Goal: Information Seeking & Learning: Check status

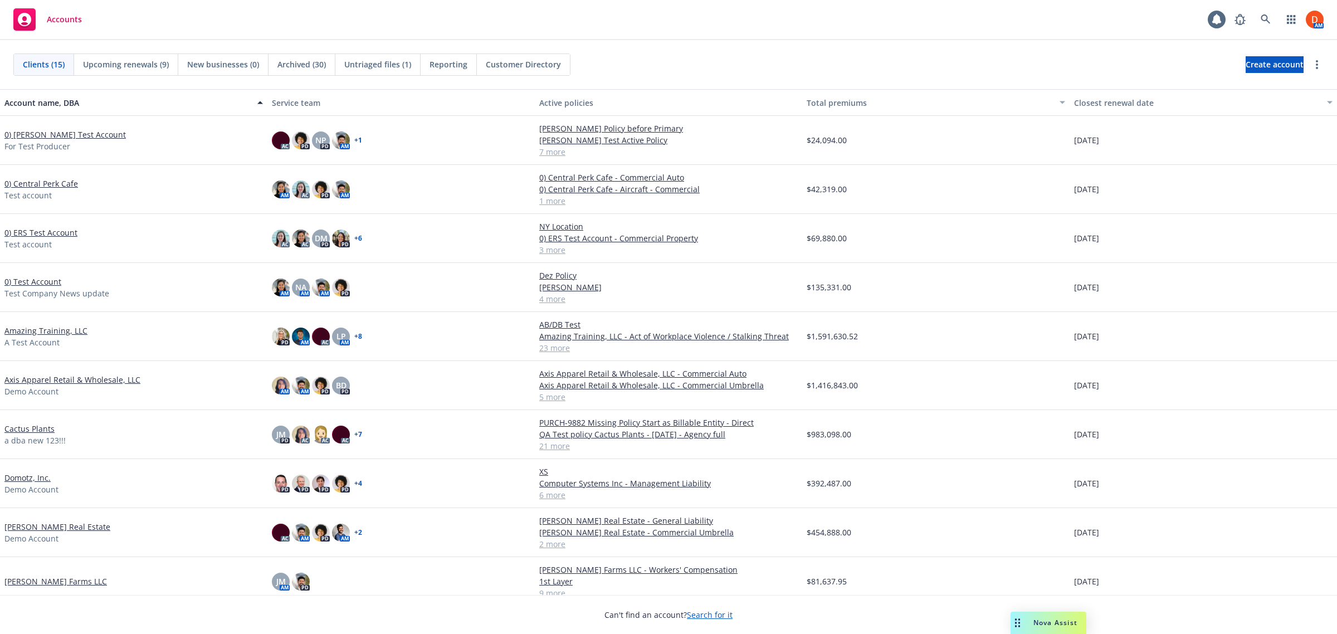
click at [57, 134] on link "0) [PERSON_NAME] Test Account" at bounding box center [64, 135] width 121 height 12
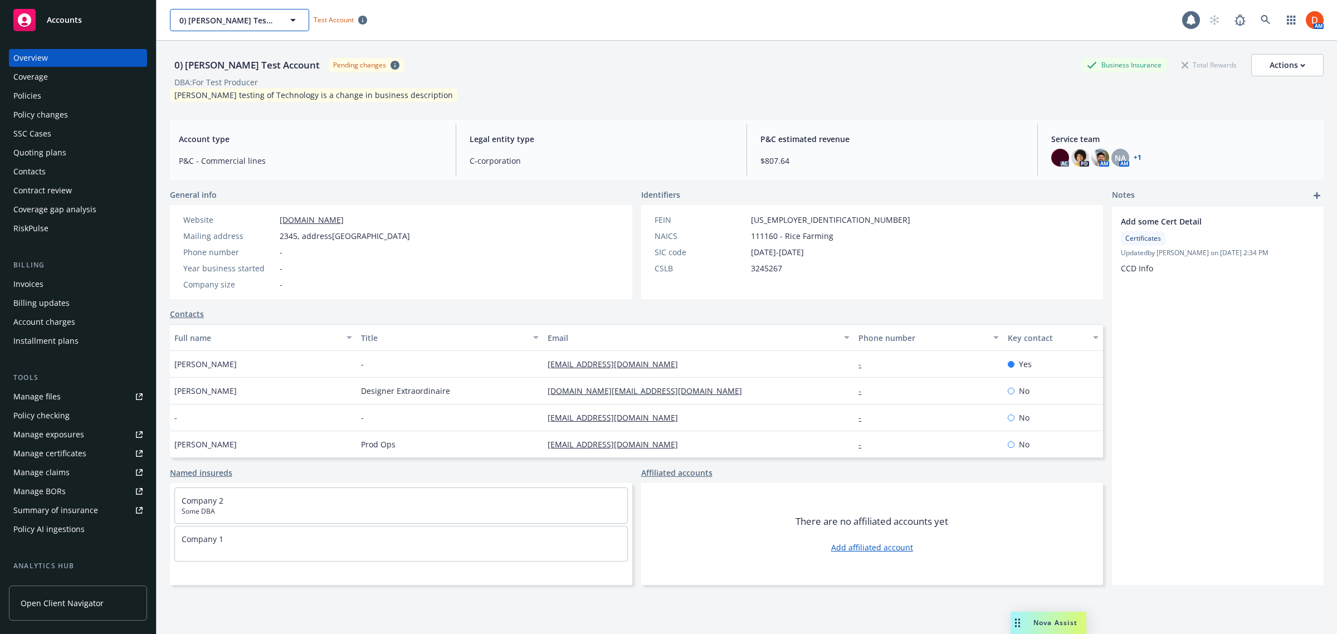
click at [184, 20] on span "0) [PERSON_NAME] Test Account" at bounding box center [227, 20] width 96 height 12
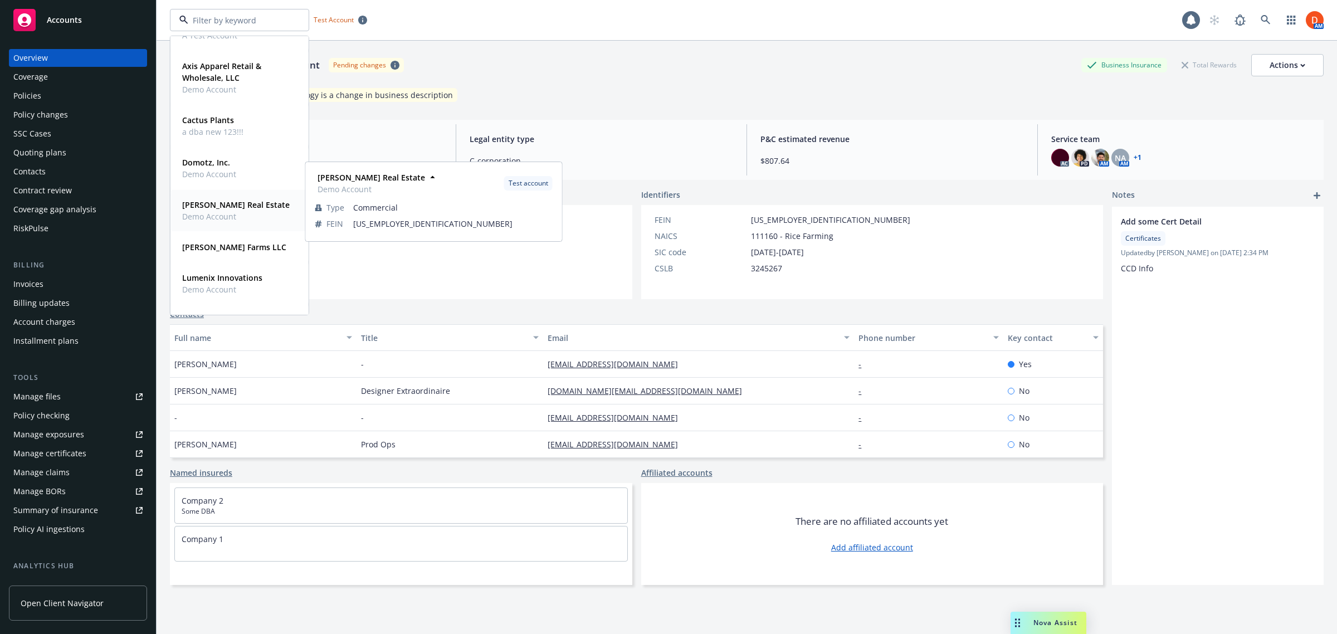
scroll to position [279, 0]
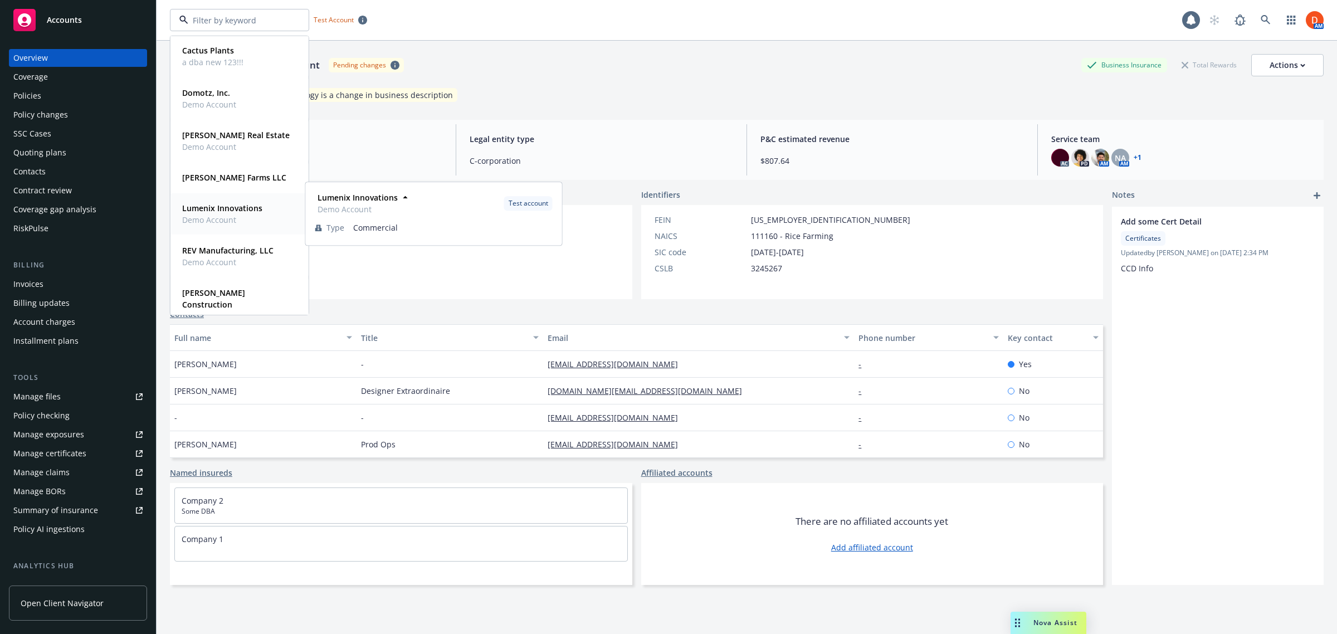
click at [259, 218] on span "Demo Account" at bounding box center [222, 220] width 80 height 12
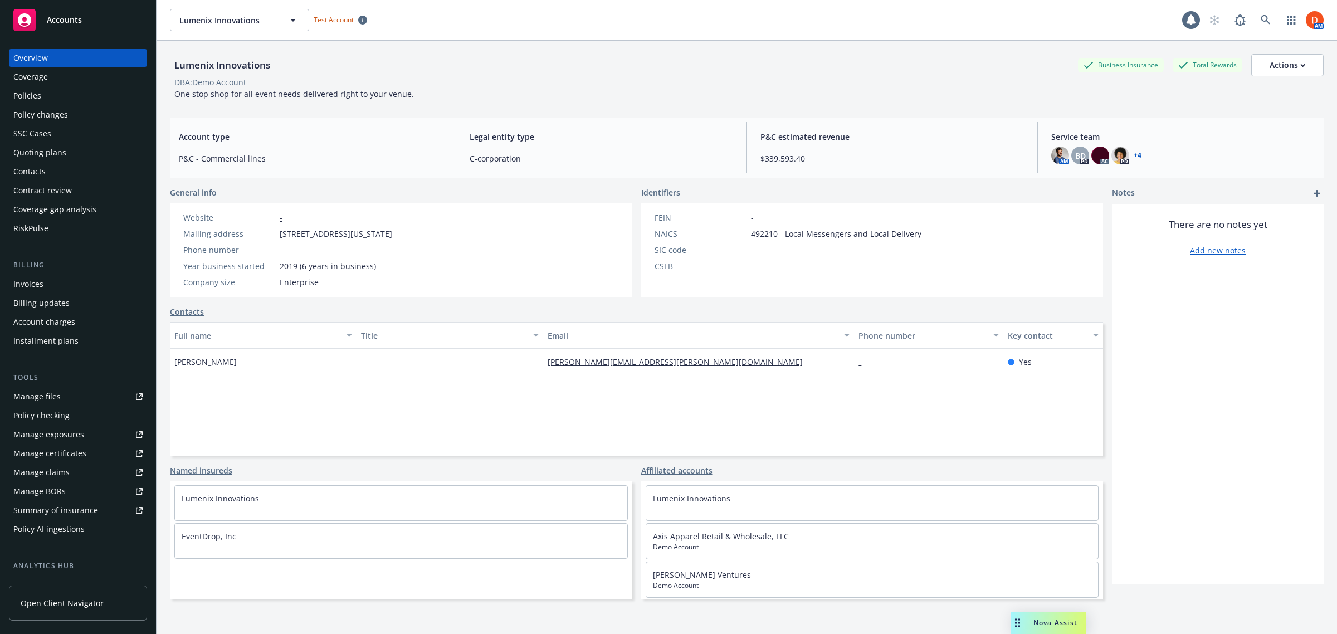
click at [53, 85] on div "Coverage" at bounding box center [77, 77] width 129 height 18
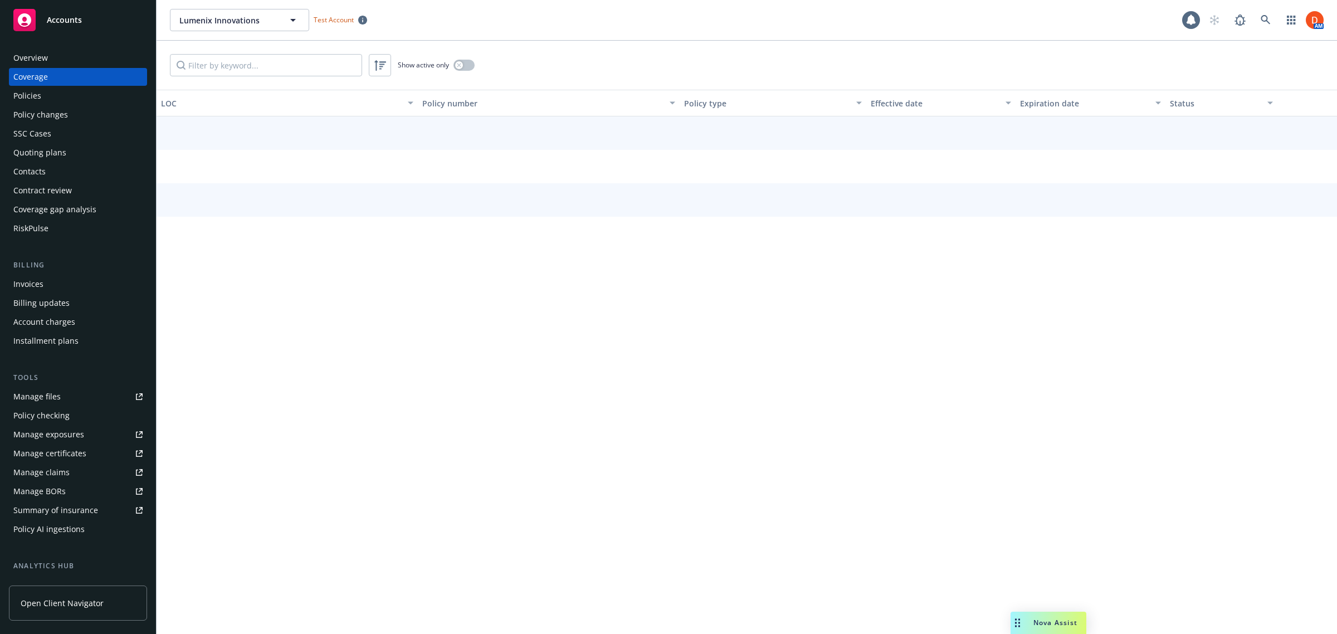
click at [51, 100] on div "Policies" at bounding box center [77, 96] width 129 height 18
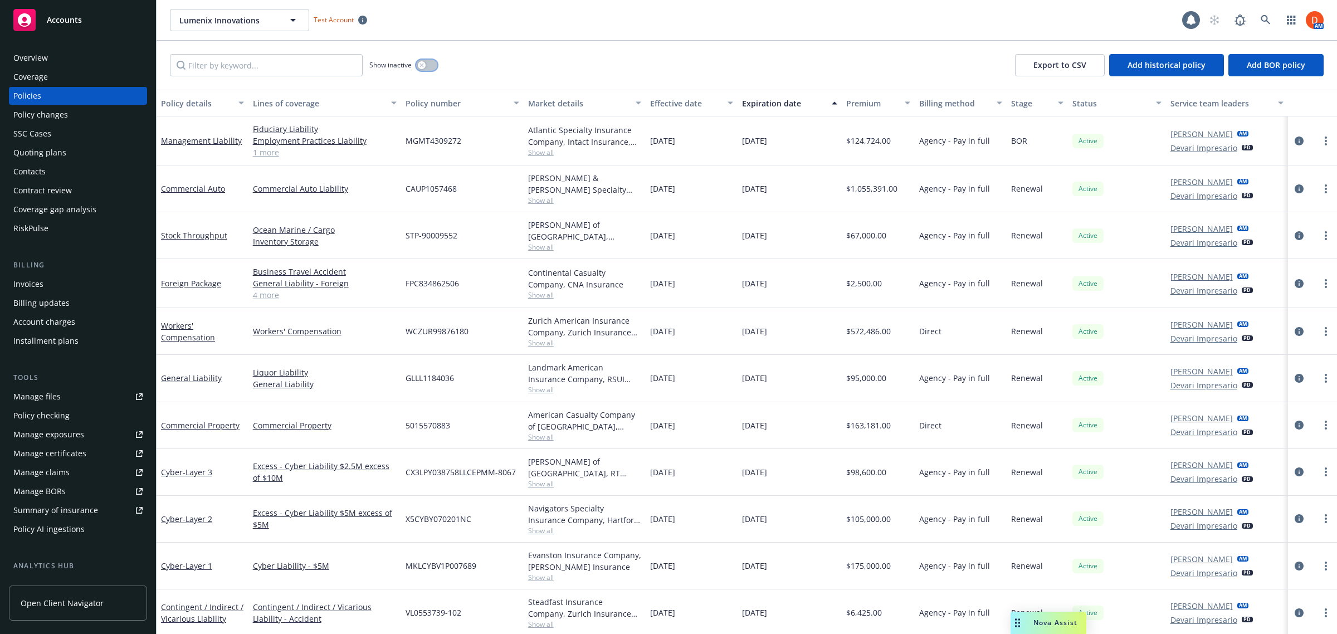
click at [422, 65] on icon "button" at bounding box center [422, 65] width 4 height 4
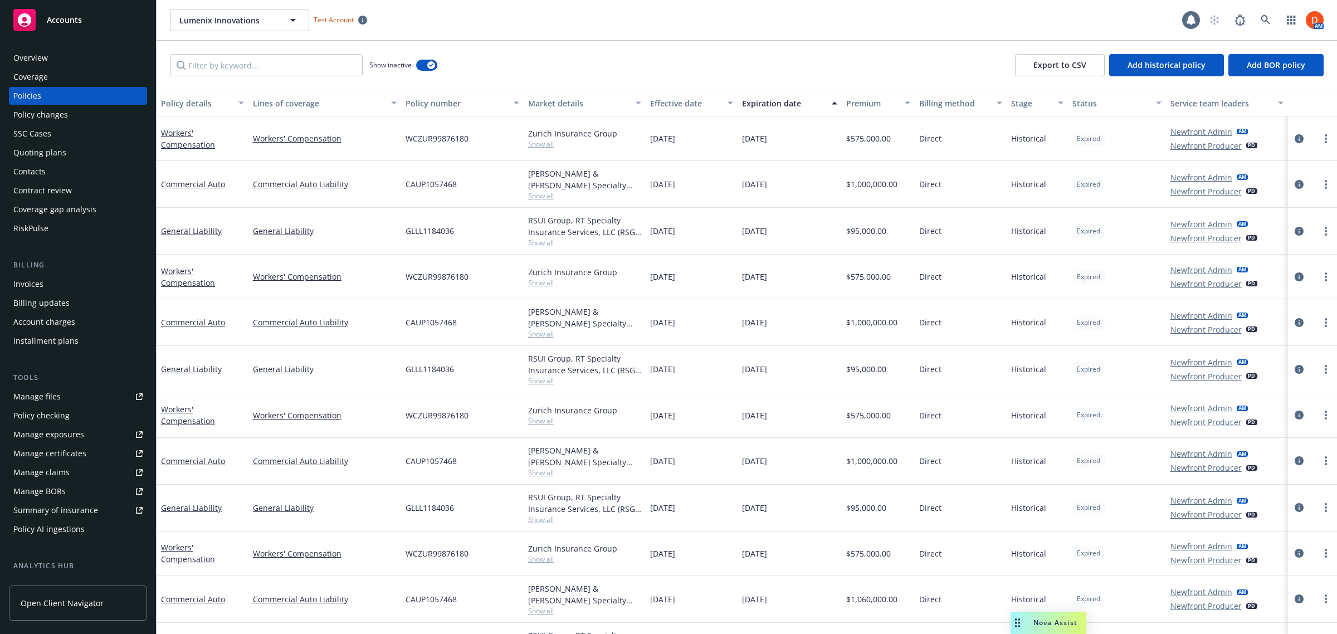
click at [101, 597] on link "Open Client Navigator" at bounding box center [78, 603] width 138 height 35
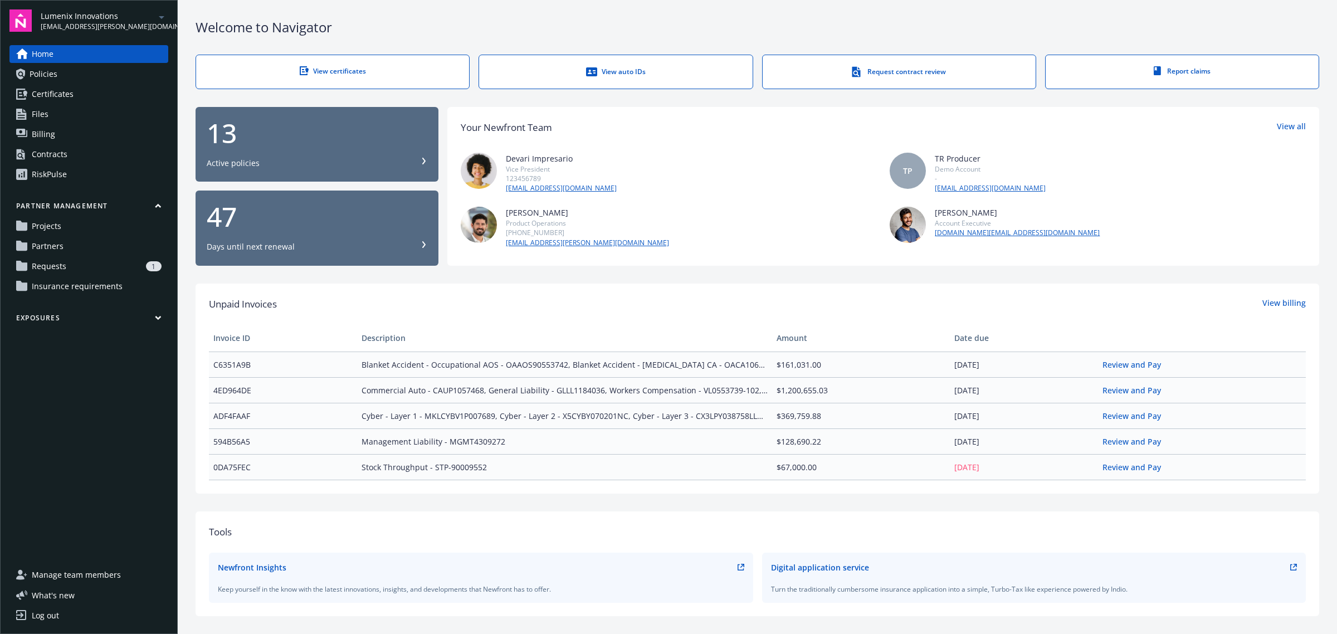
click at [68, 77] on link "Policies" at bounding box center [88, 74] width 159 height 18
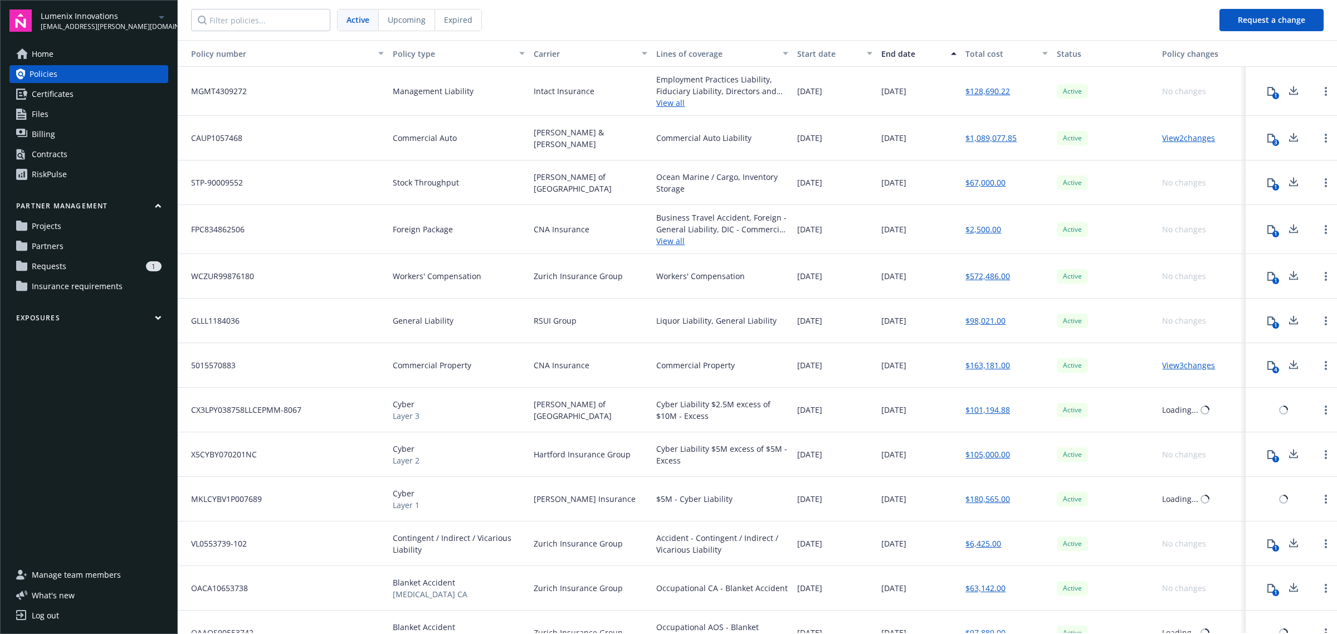
click at [460, 28] on div "Expired" at bounding box center [458, 19] width 46 height 21
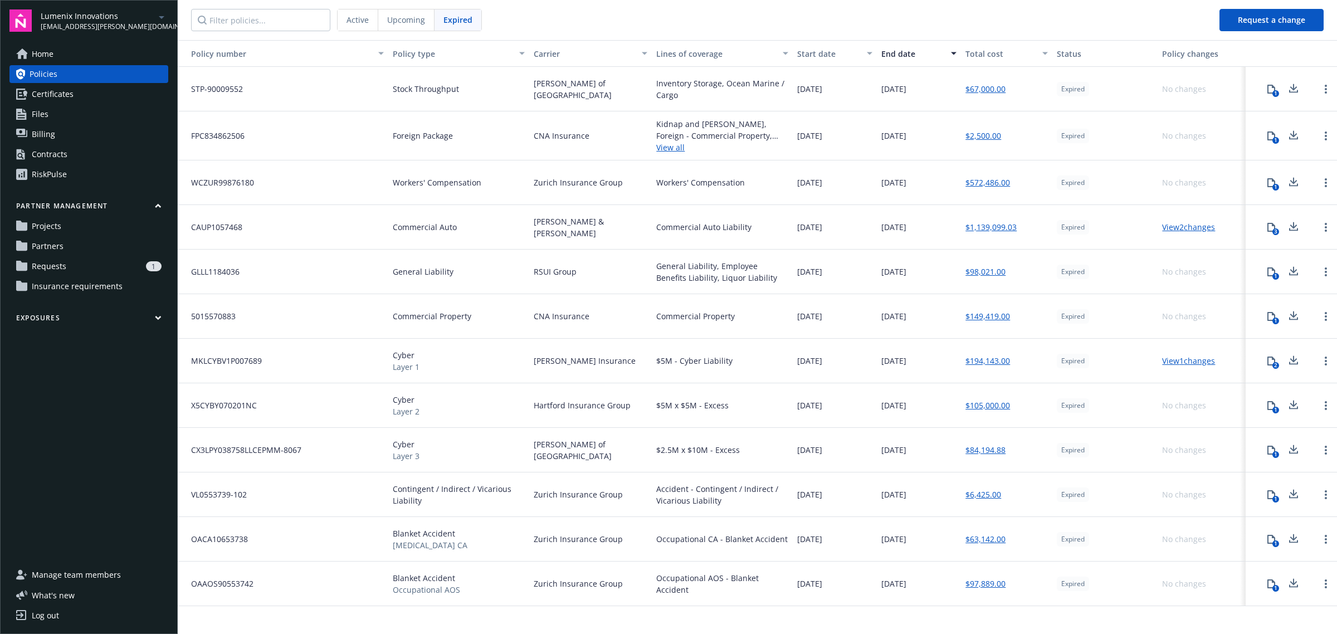
click at [1274, 87] on icon at bounding box center [1272, 89] width 8 height 9
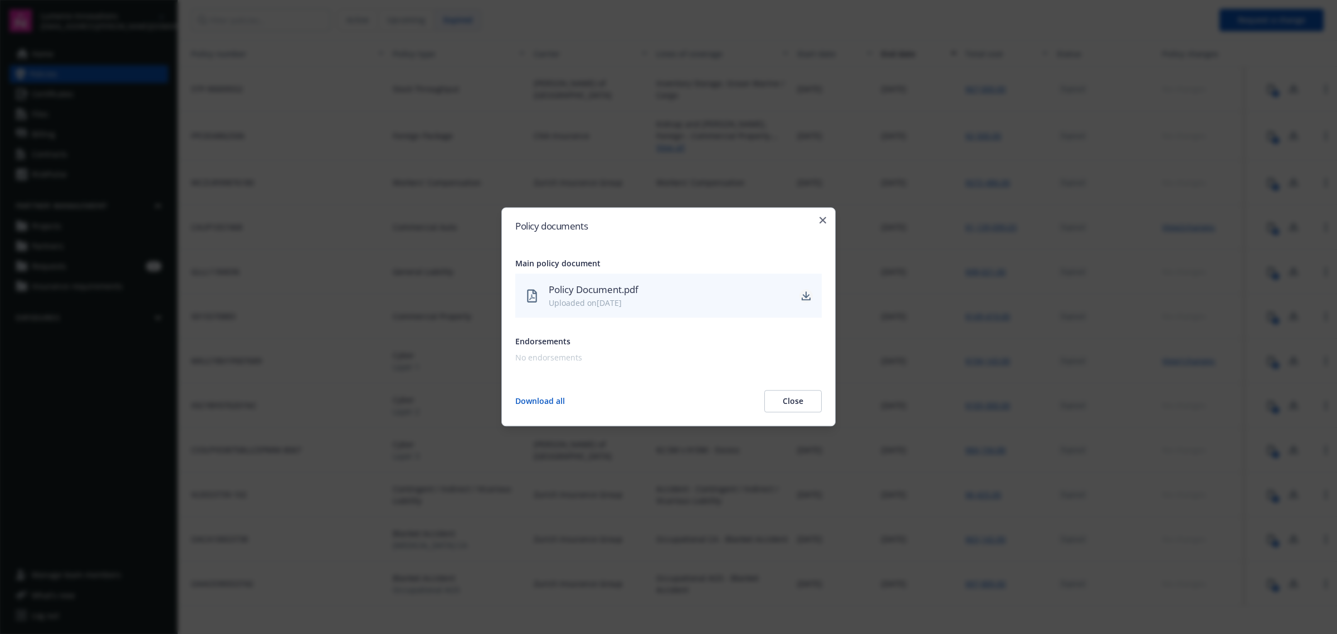
click at [804, 295] on icon "download" at bounding box center [806, 294] width 7 height 7
click at [825, 224] on div "Policy documents Main policy document Policy Document.pdf Uploaded on 03/29/202…" at bounding box center [669, 316] width 334 height 219
click at [824, 218] on icon "button" at bounding box center [823, 220] width 7 height 7
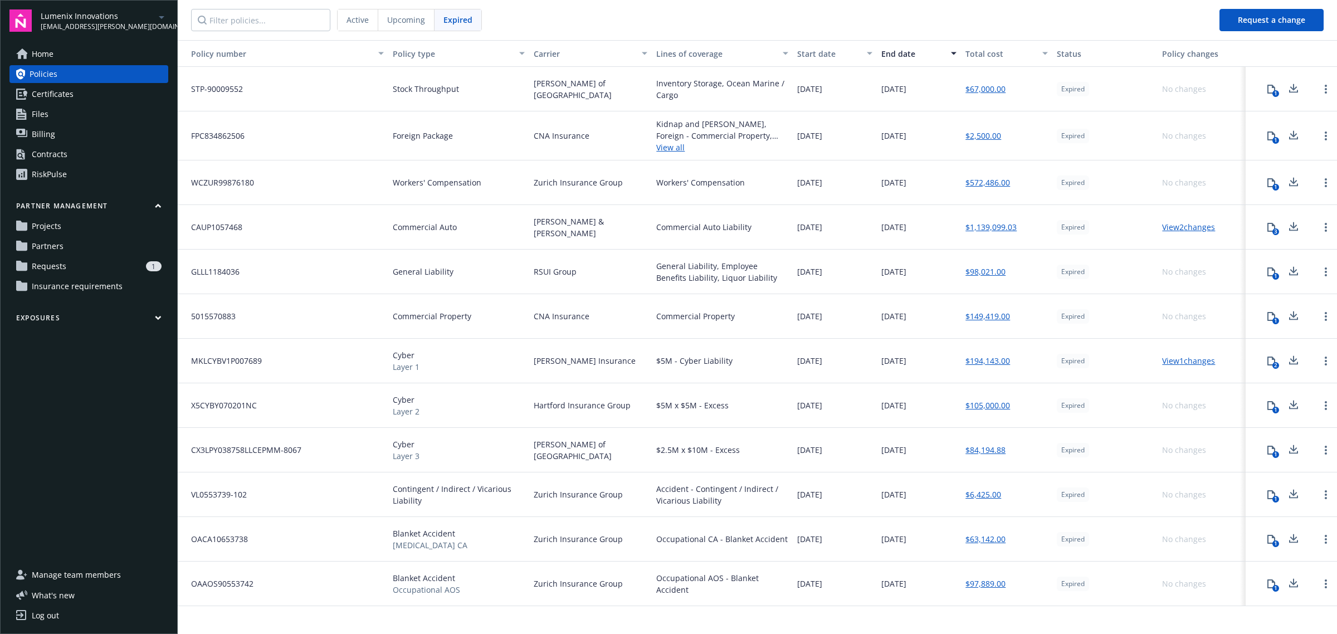
click at [356, 28] on div "Active" at bounding box center [358, 19] width 41 height 21
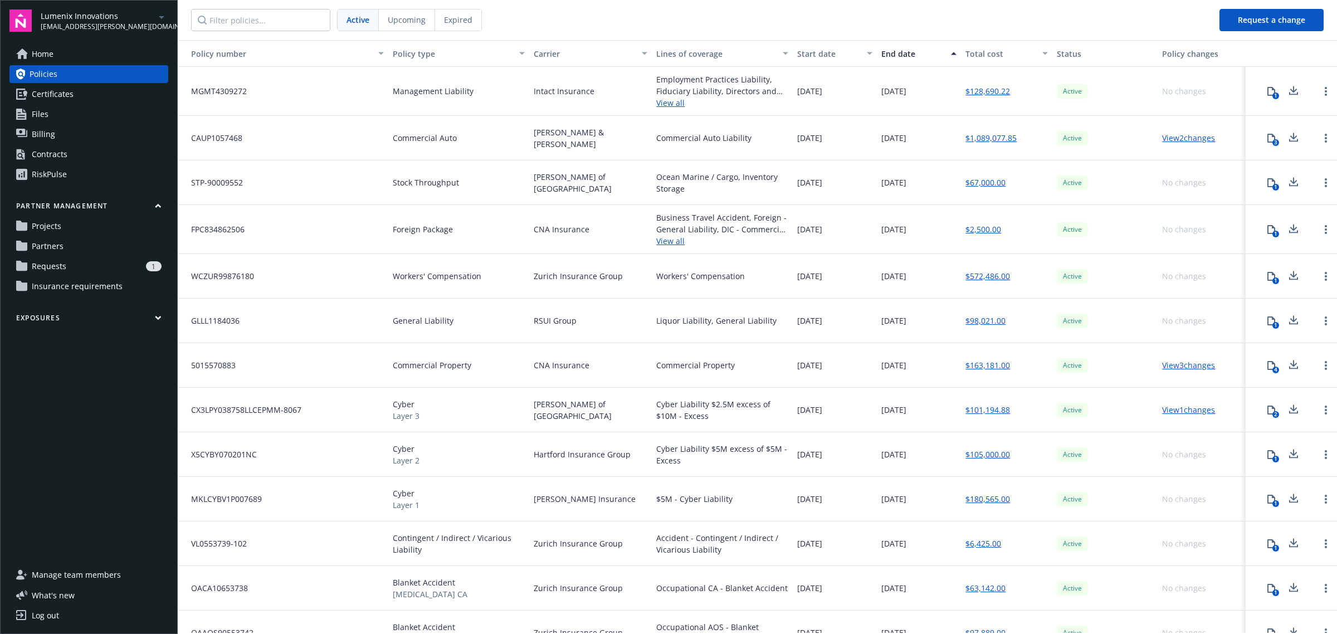
click at [403, 18] on span "Upcoming" at bounding box center [407, 20] width 38 height 12
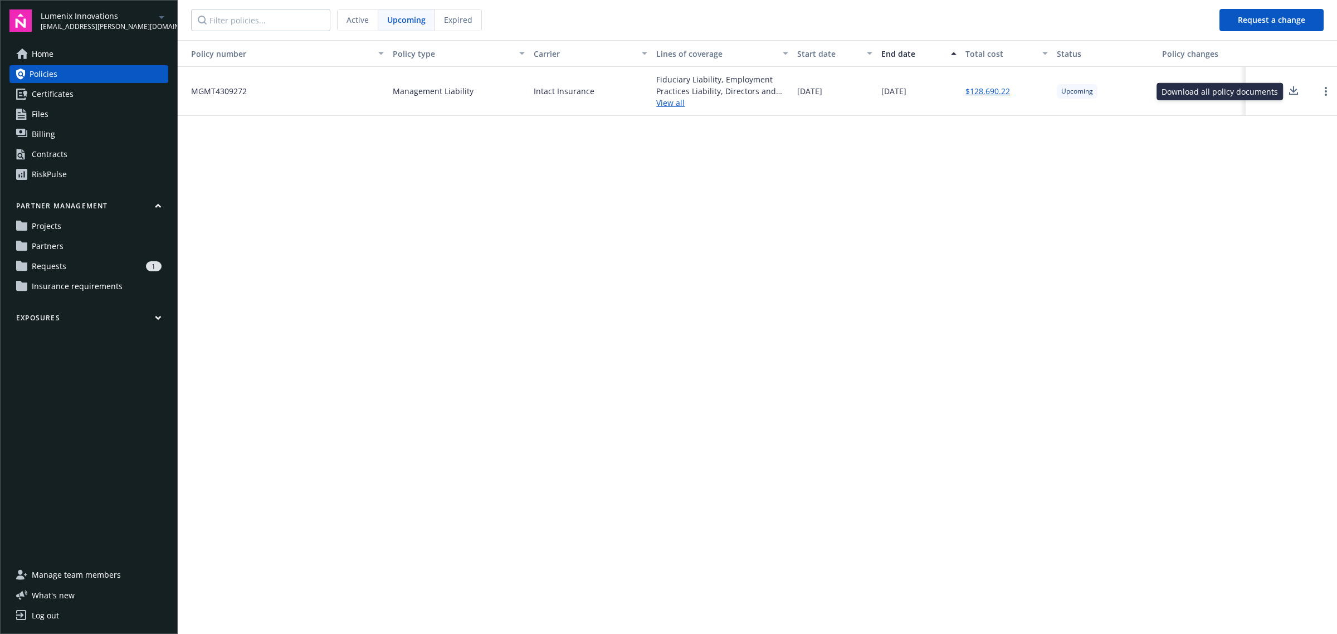
click at [1272, 96] on div "Download all policy documents Download all policy documents" at bounding box center [1220, 91] width 127 height 17
click at [1279, 120] on div "Policy number Policy type Carrier Lines of coverage Start date End date Total c…" at bounding box center [758, 336] width 1160 height 593
click at [1275, 102] on button "1" at bounding box center [1272, 91] width 22 height 22
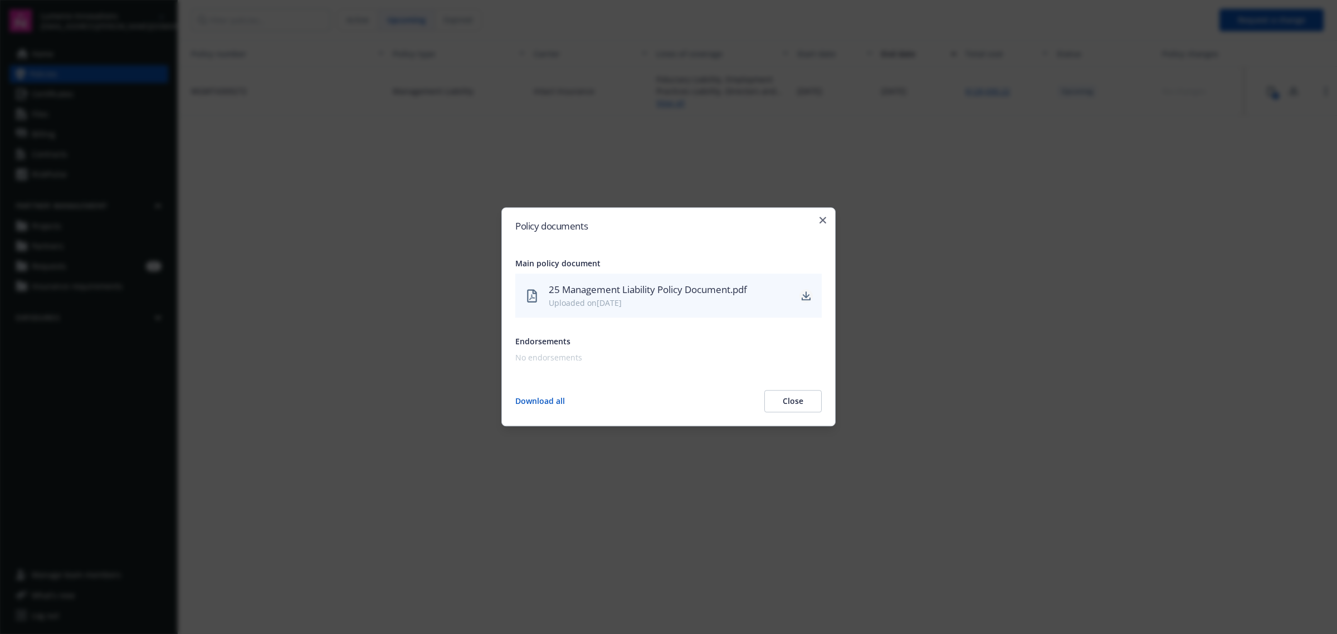
click at [810, 297] on icon "download" at bounding box center [806, 295] width 9 height 9
click at [826, 221] on icon "button" at bounding box center [823, 220] width 7 height 7
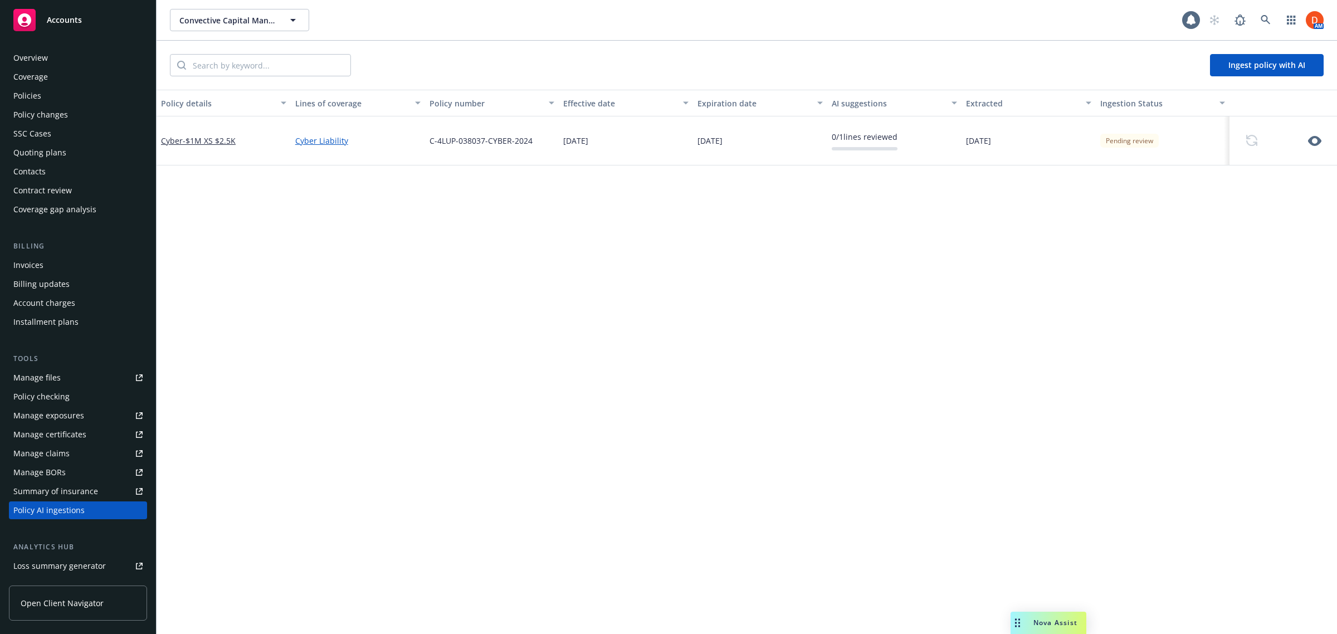
scroll to position [129, 0]
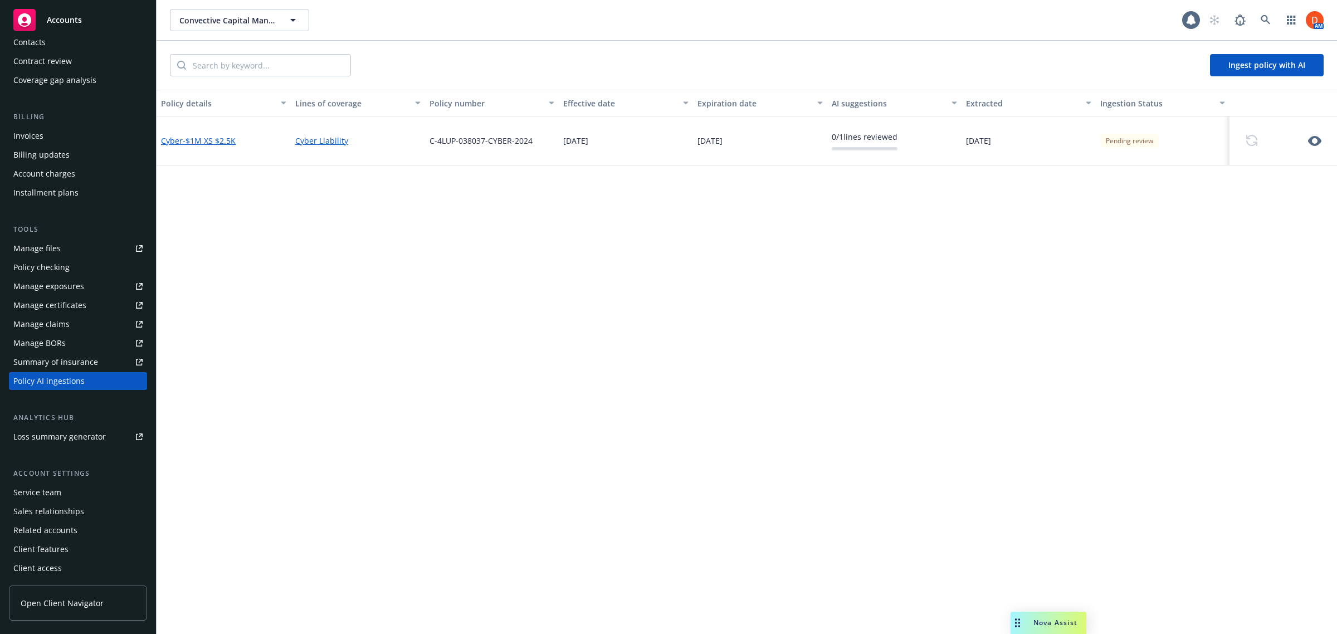
click at [194, 141] on span "- $1M XS $2.5K" at bounding box center [209, 140] width 53 height 11
click at [201, 141] on span "- $1M XS $2.5K" at bounding box center [209, 140] width 53 height 11
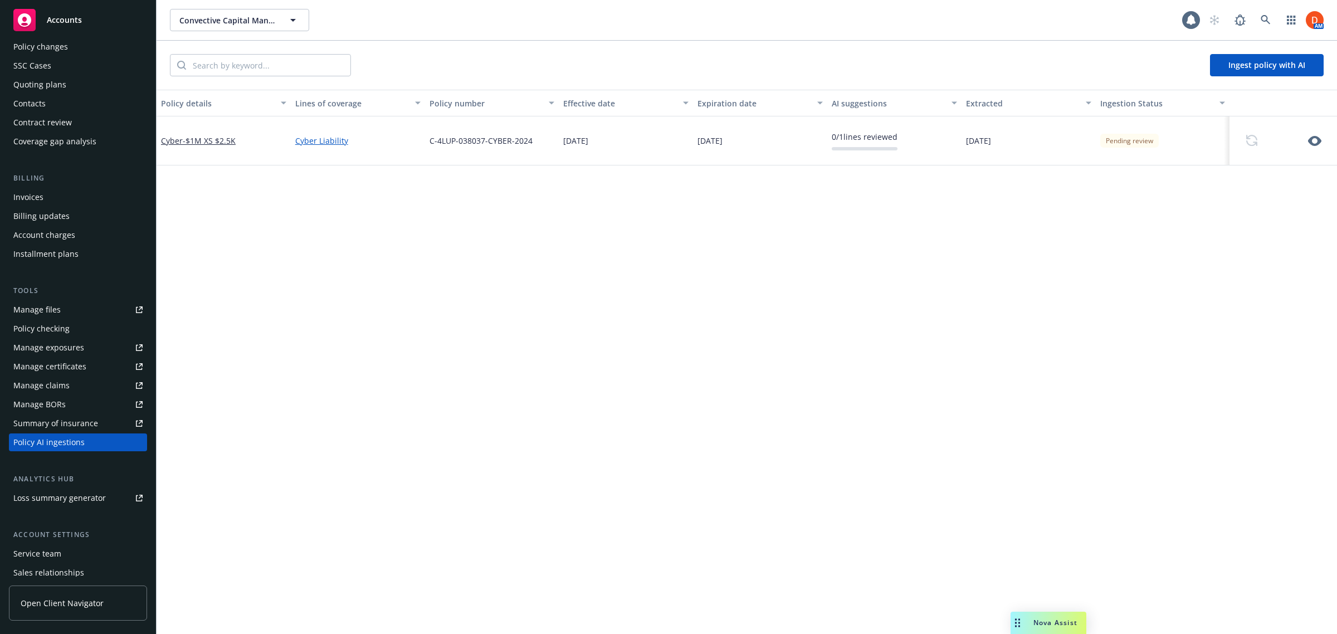
scroll to position [0, 0]
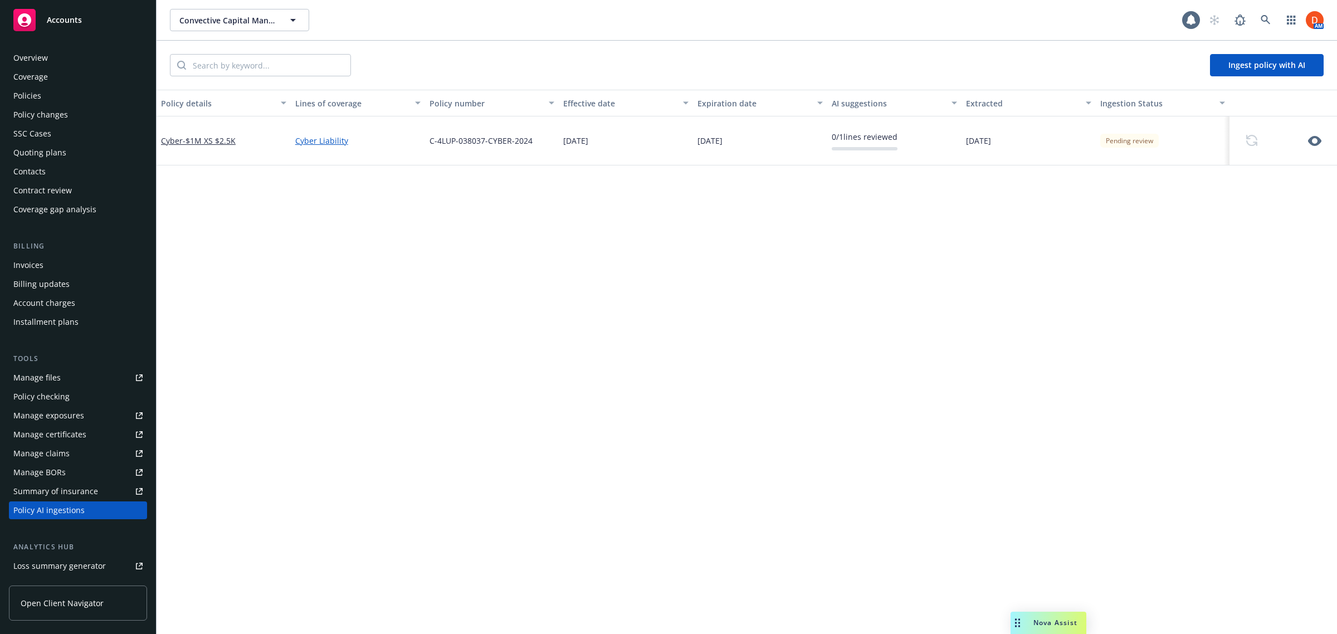
click at [87, 87] on div "Policies" at bounding box center [77, 96] width 129 height 18
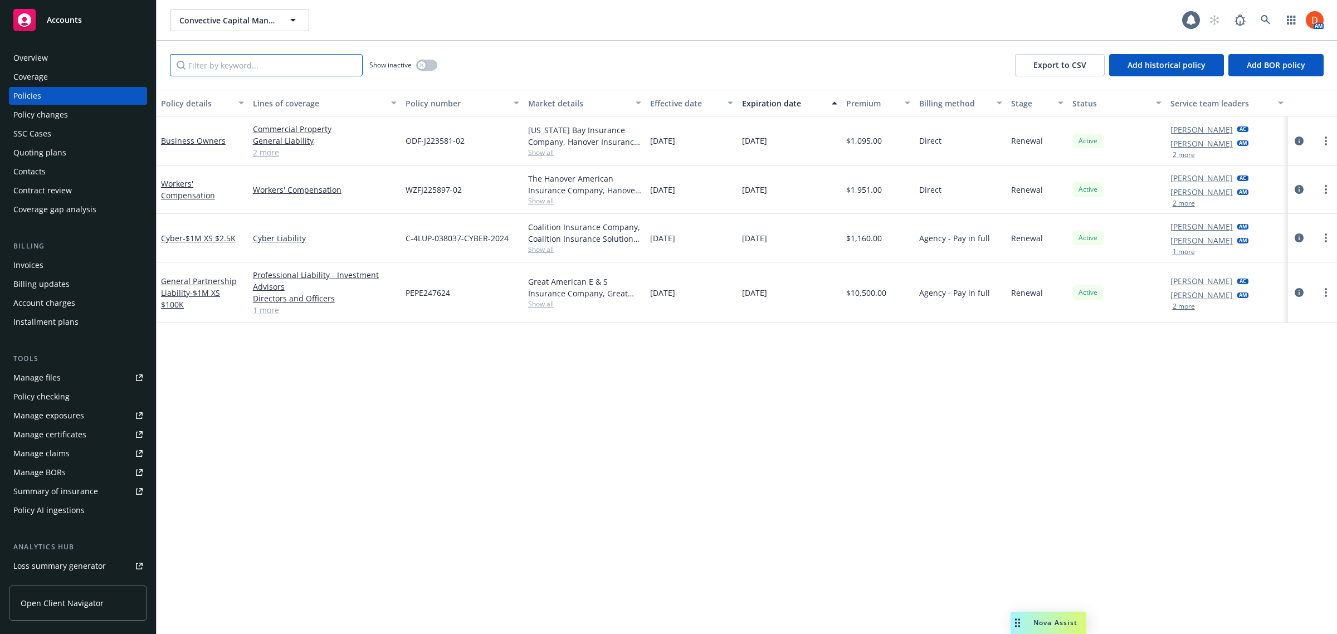
click at [247, 55] on input "Filter by keyword..." at bounding box center [266, 65] width 193 height 22
click at [1296, 231] on link "circleInformation" at bounding box center [1299, 237] width 13 height 13
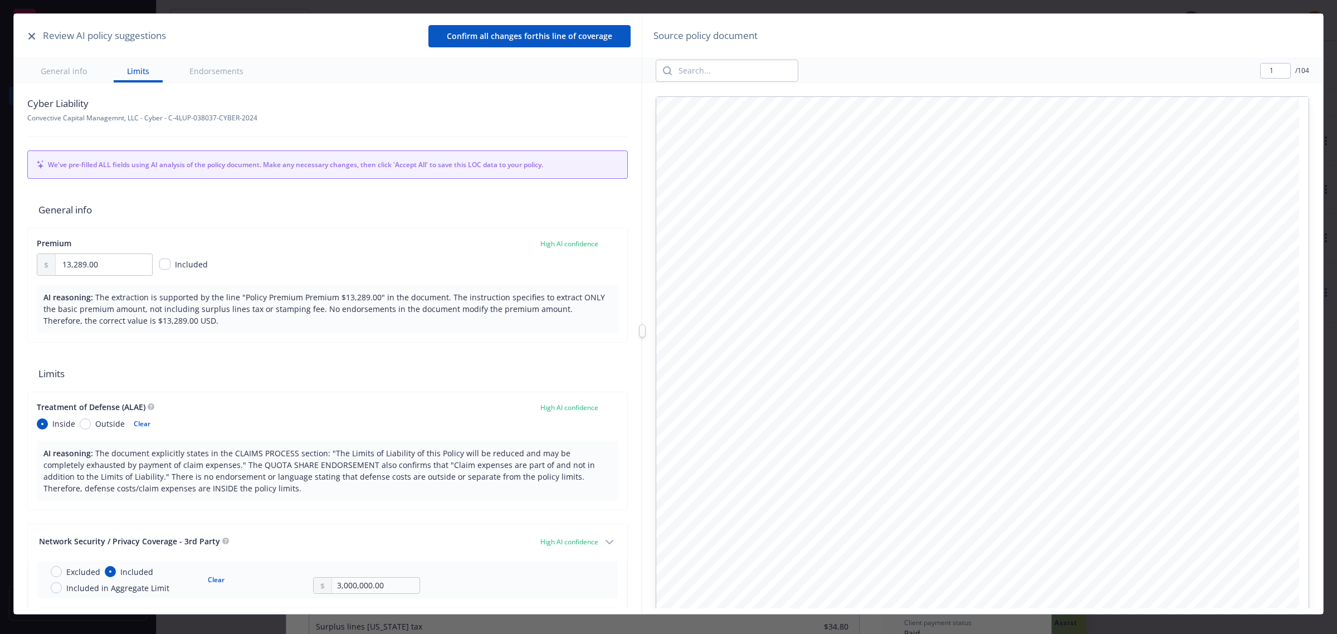
click at [31, 36] on icon "button" at bounding box center [31, 36] width 7 height 7
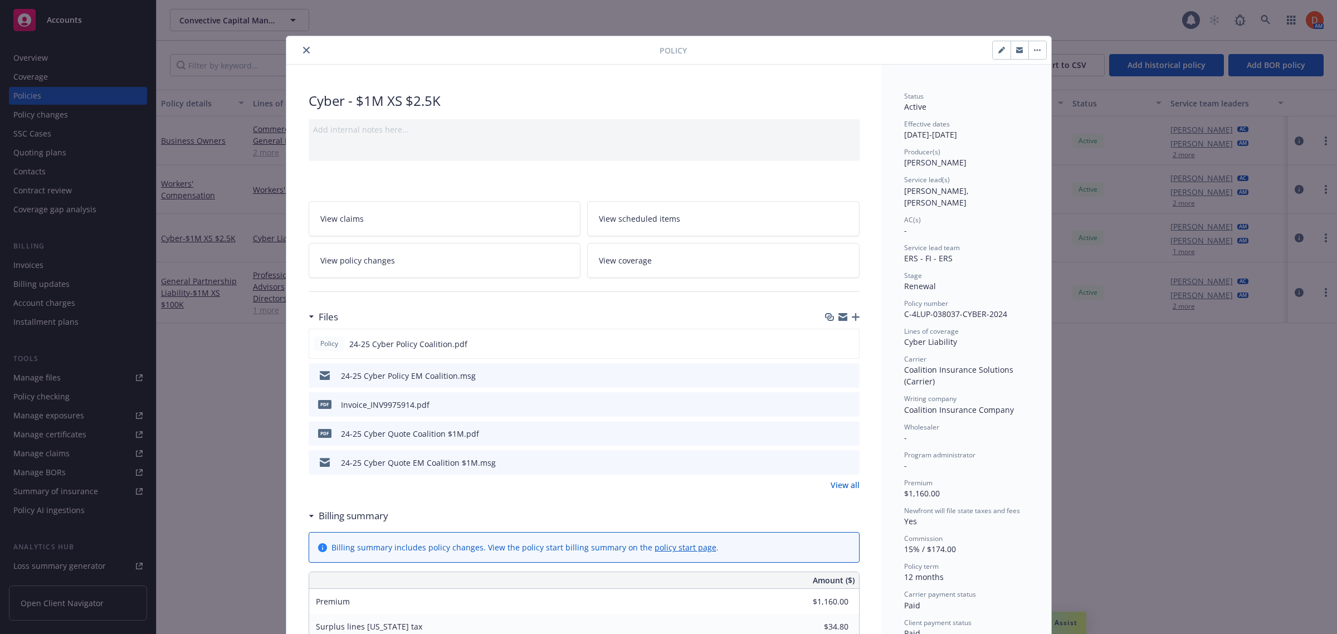
click at [303, 52] on icon "close" at bounding box center [306, 50] width 7 height 7
